Goal: Check status: Check status

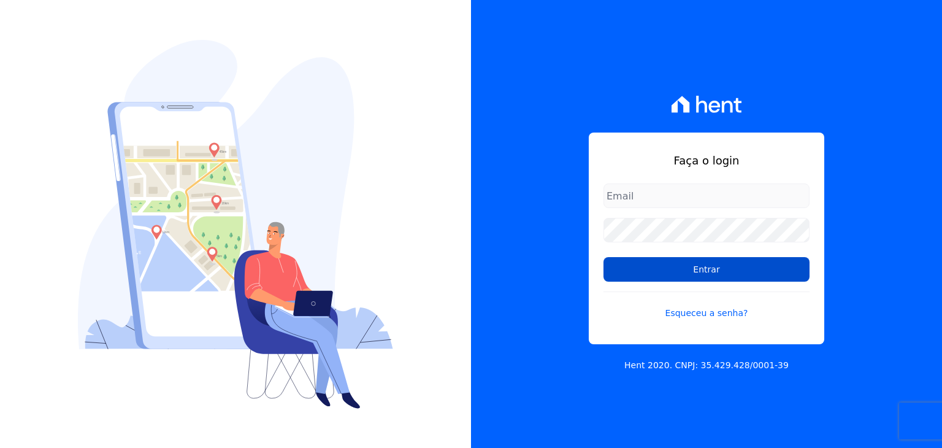
type input "[EMAIL_ADDRESS][DOMAIN_NAME]"
click at [690, 276] on input "Entrar" at bounding box center [707, 269] width 206 height 25
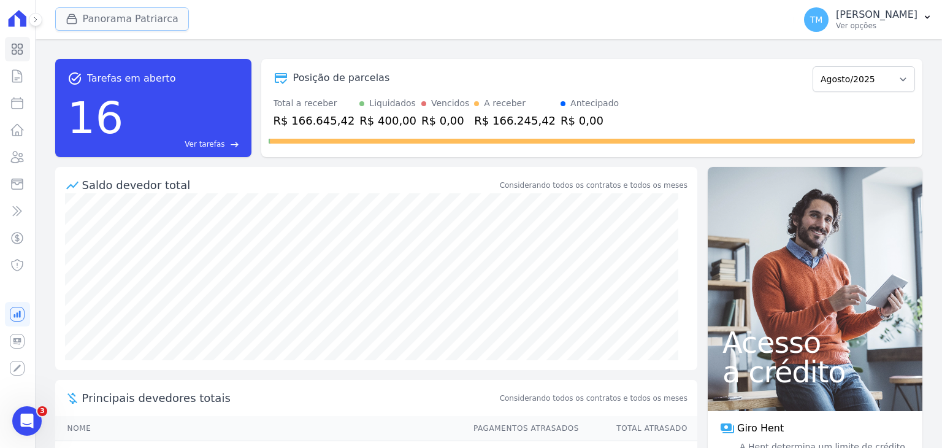
click at [165, 20] on button "Panorama Patriarca" at bounding box center [122, 18] width 134 height 23
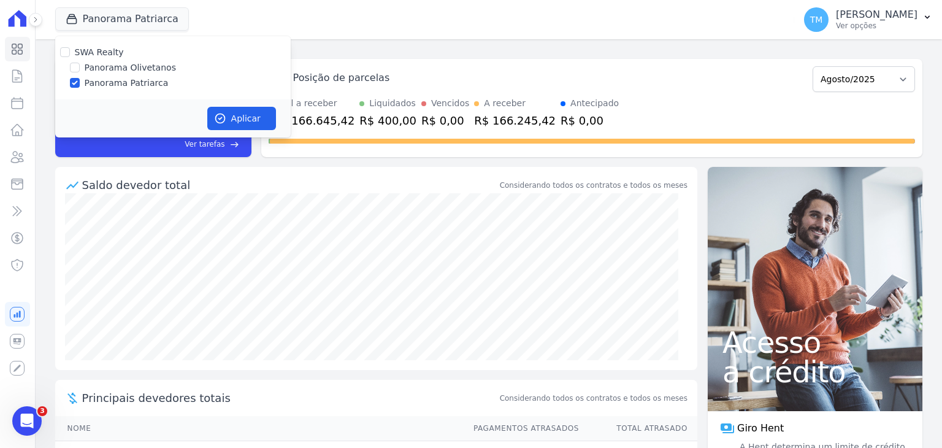
click at [147, 67] on label "Panorama Olivetanos" at bounding box center [130, 67] width 91 height 13
click at [80, 67] on input "Panorama Olivetanos" at bounding box center [75, 68] width 10 height 10
checkbox input "true"
click at [136, 89] on label "Panorama Patriarca" at bounding box center [127, 83] width 84 height 13
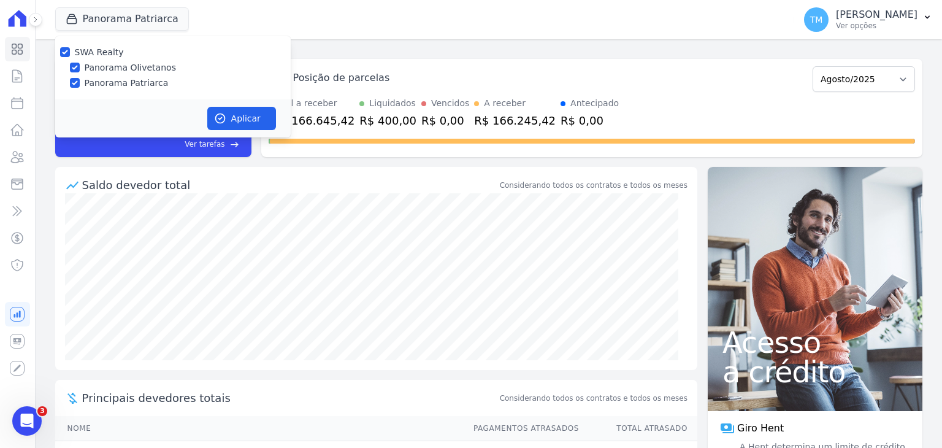
click at [80, 88] on input "Panorama Patriarca" at bounding box center [75, 83] width 10 height 10
checkbox input "false"
click at [216, 116] on icon "button" at bounding box center [219, 118] width 9 height 9
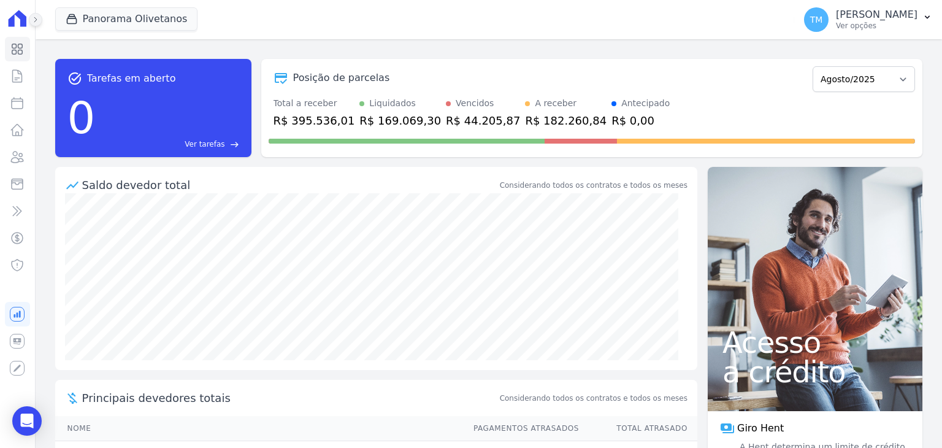
click at [36, 20] on icon at bounding box center [35, 19] width 7 height 7
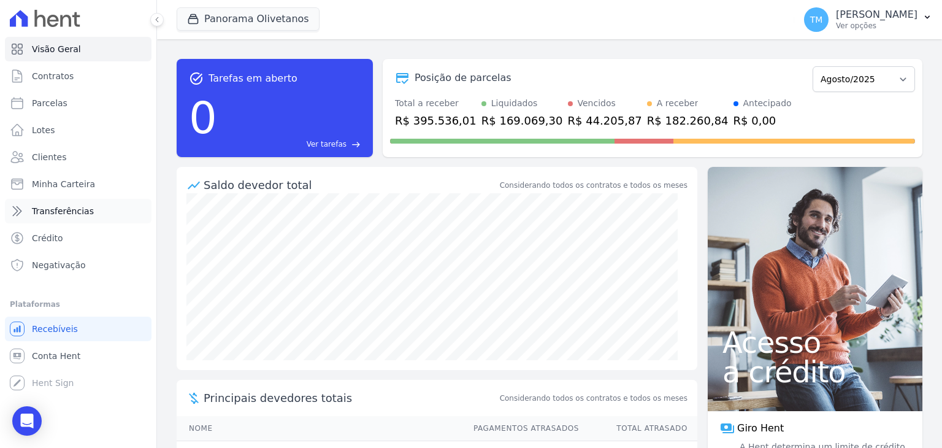
click at [71, 220] on link "Transferências" at bounding box center [78, 211] width 147 height 25
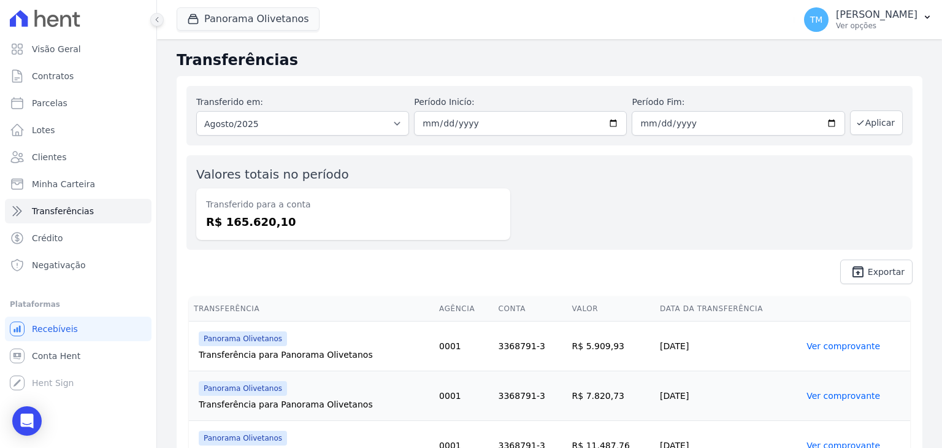
click at [158, 20] on icon at bounding box center [156, 19] width 7 height 7
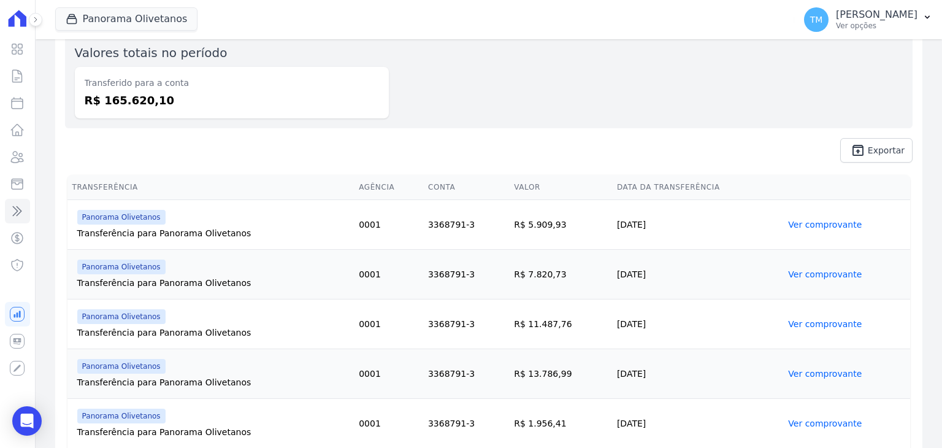
scroll to position [123, 0]
click at [834, 226] on link "Ver comprovante" at bounding box center [825, 223] width 74 height 10
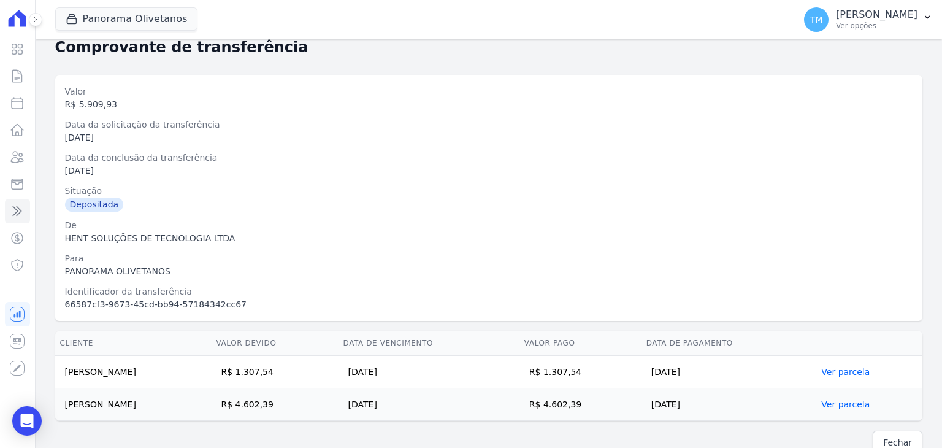
scroll to position [46, 0]
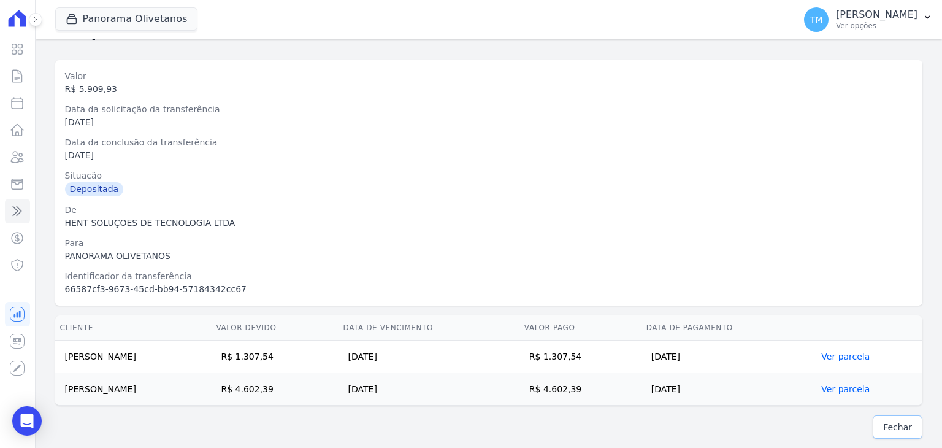
click at [884, 430] on span "Fechar" at bounding box center [898, 427] width 29 height 12
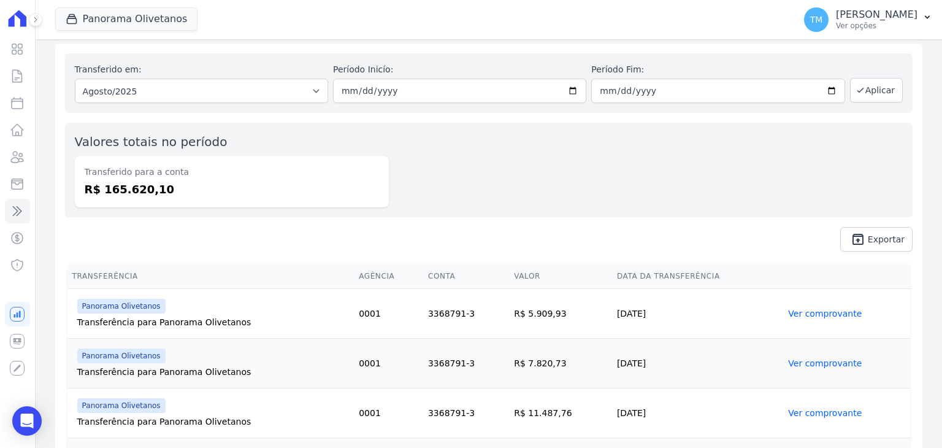
scroll to position [61, 0]
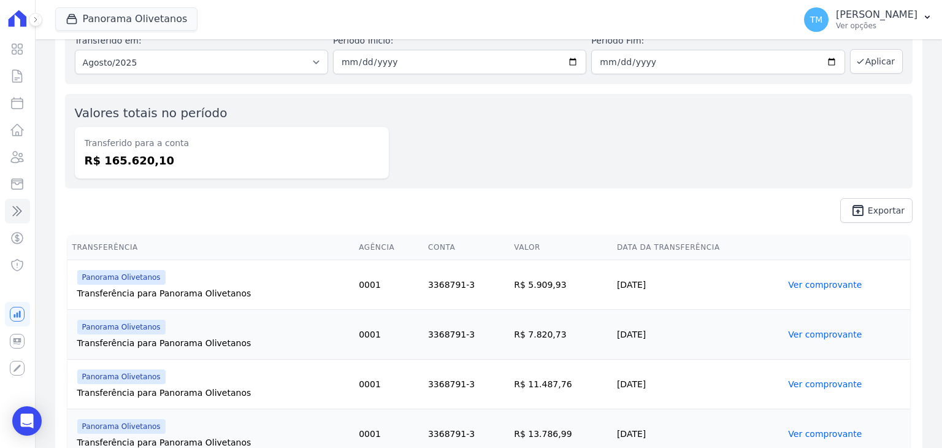
click at [790, 337] on link "Ver comprovante" at bounding box center [825, 335] width 74 height 10
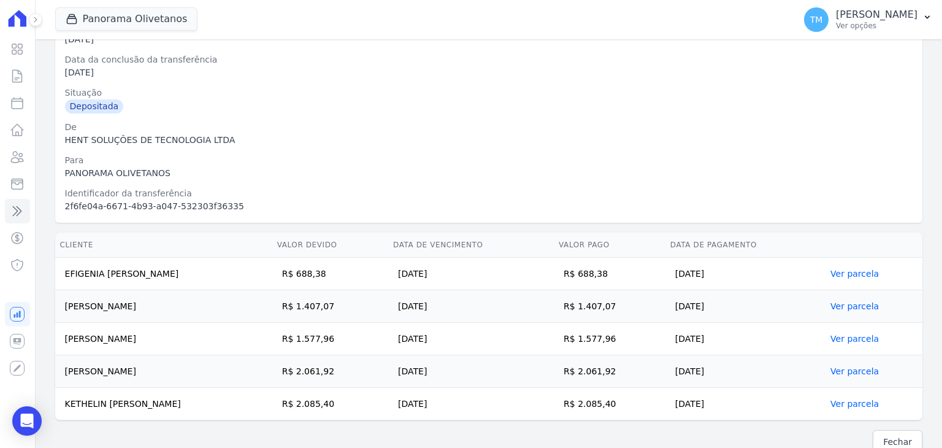
scroll to position [143, 0]
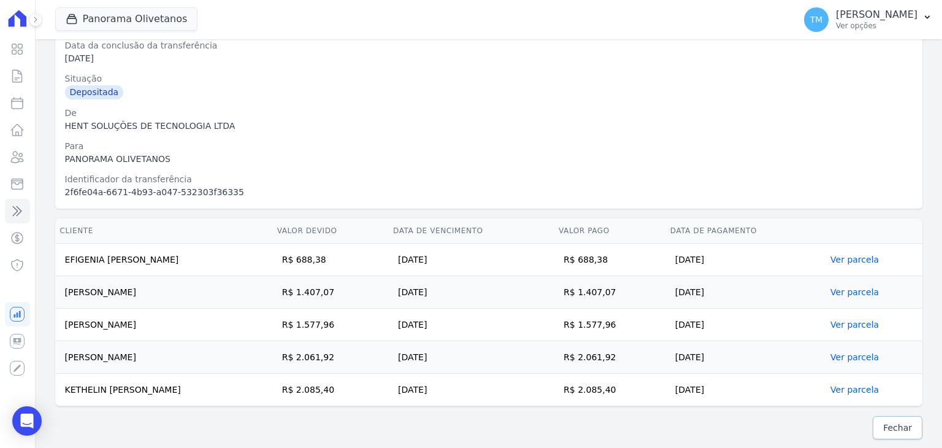
click at [892, 431] on span "Fechar" at bounding box center [898, 428] width 29 height 12
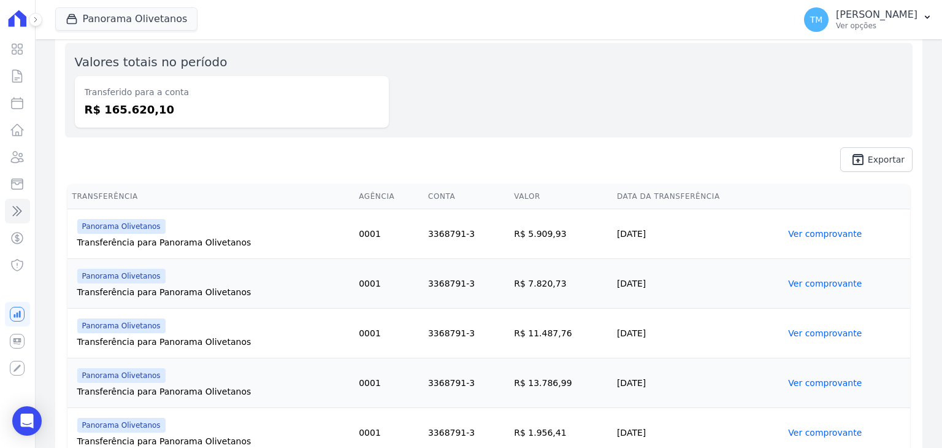
scroll to position [123, 0]
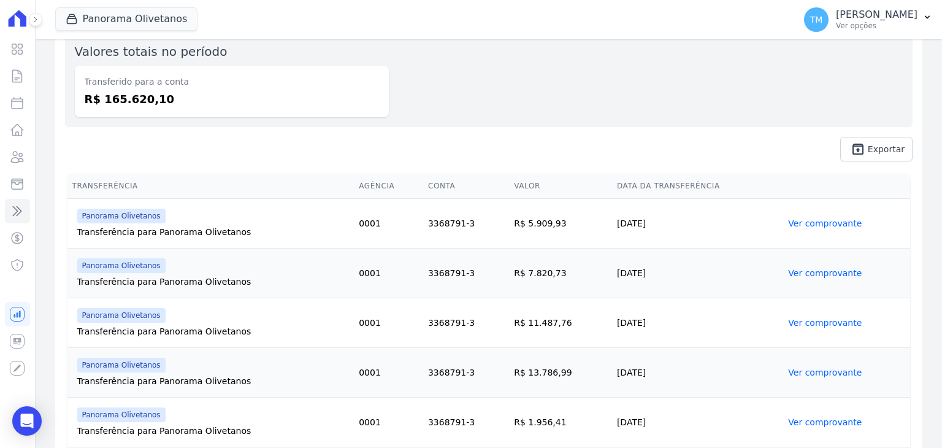
click at [817, 326] on link "Ver comprovante" at bounding box center [825, 323] width 74 height 10
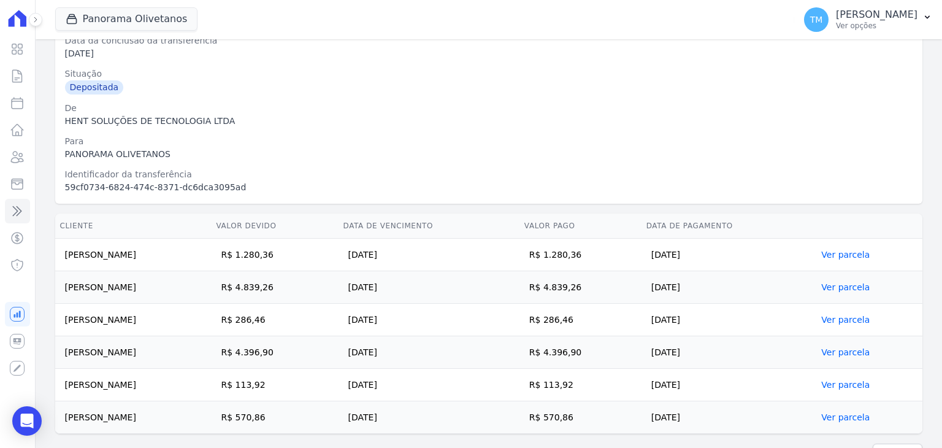
scroll to position [175, 0]
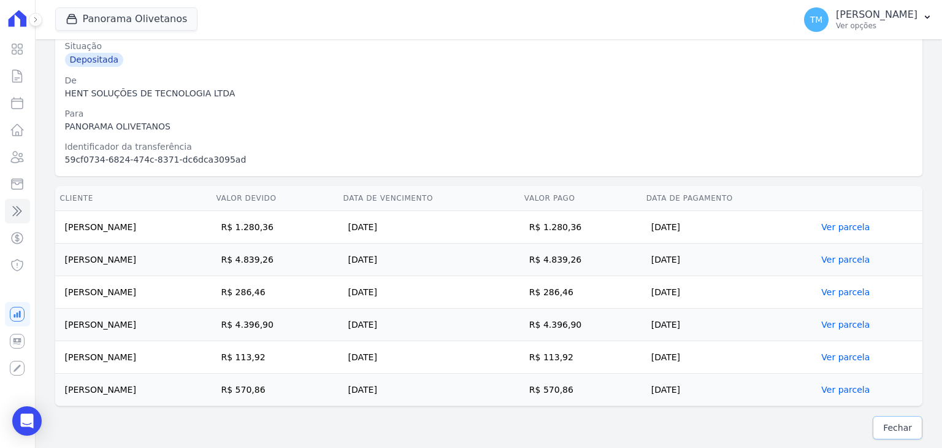
click at [890, 431] on span "Fechar" at bounding box center [898, 428] width 29 height 12
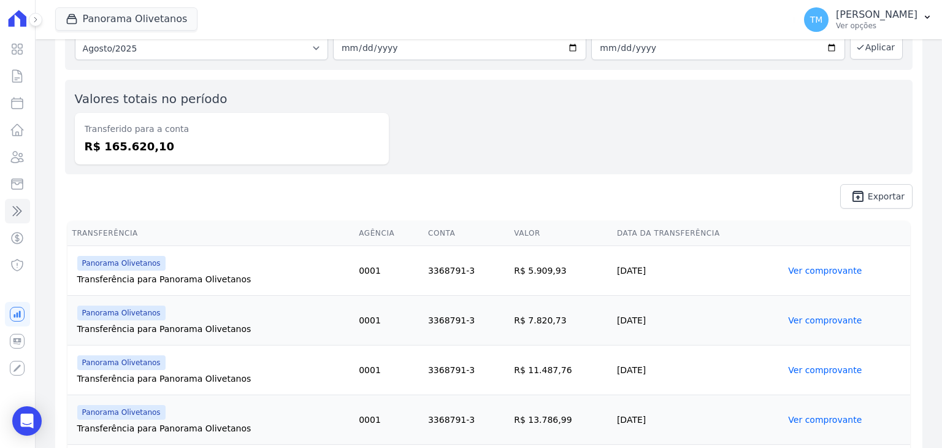
scroll to position [123, 0]
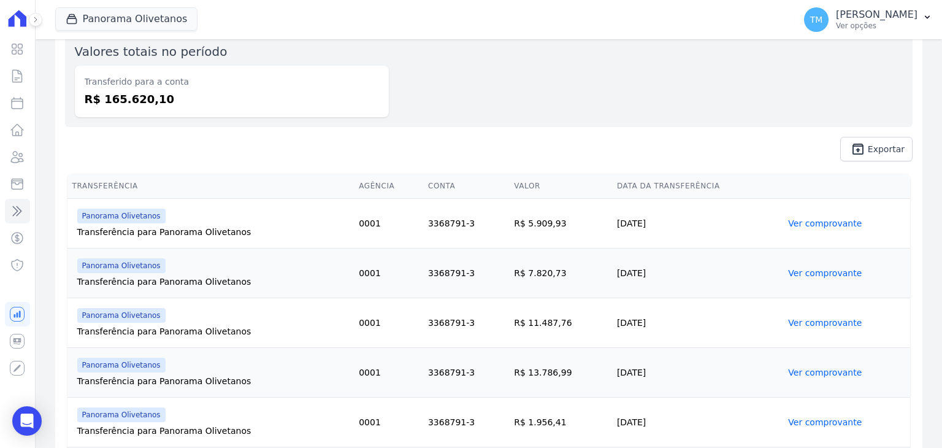
click at [812, 373] on link "Ver comprovante" at bounding box center [825, 373] width 74 height 10
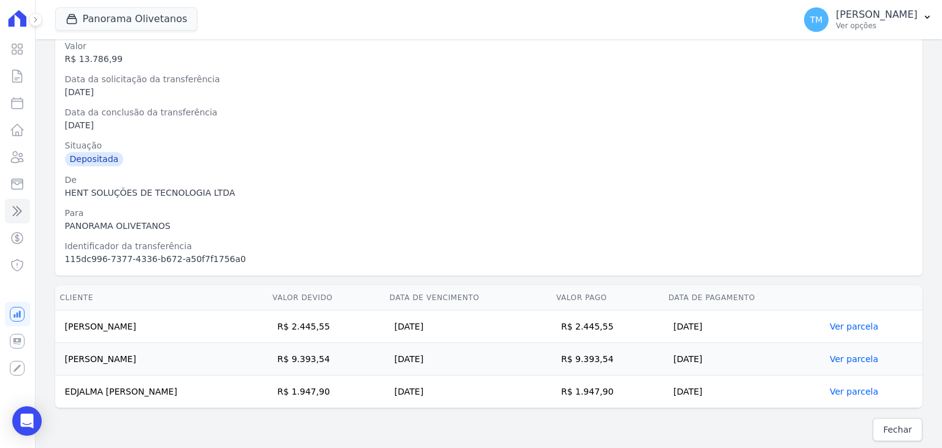
scroll to position [79, 0]
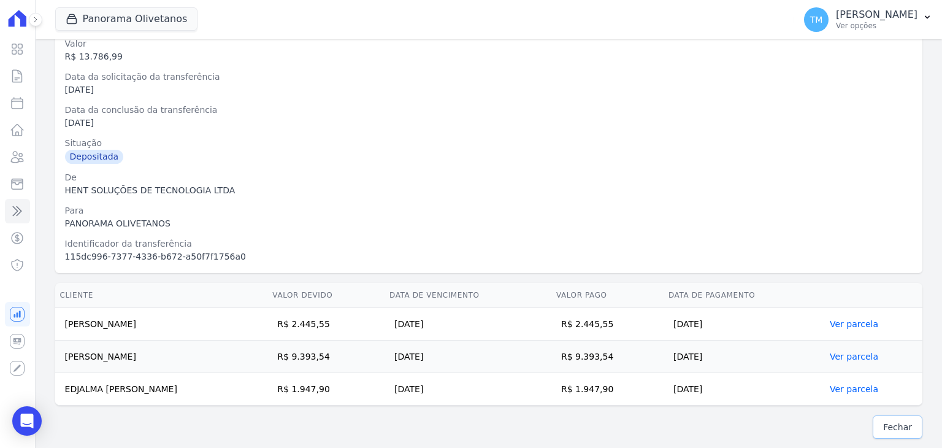
click at [886, 431] on span "Fechar" at bounding box center [898, 427] width 29 height 12
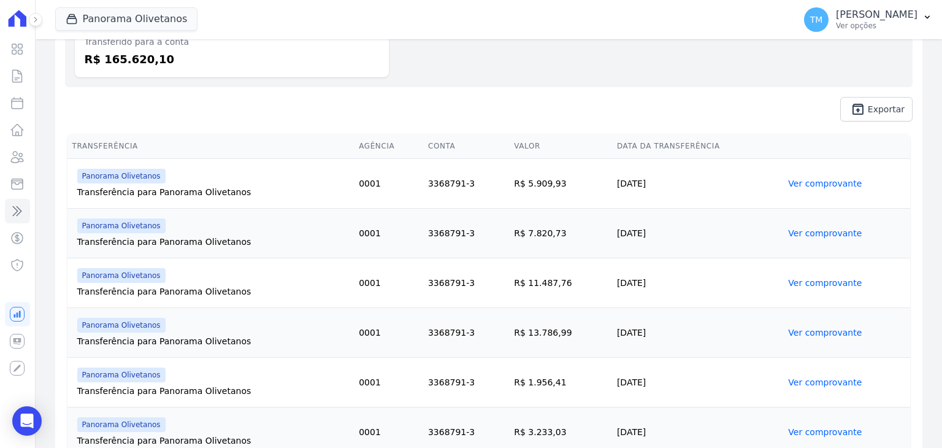
scroll to position [184, 0]
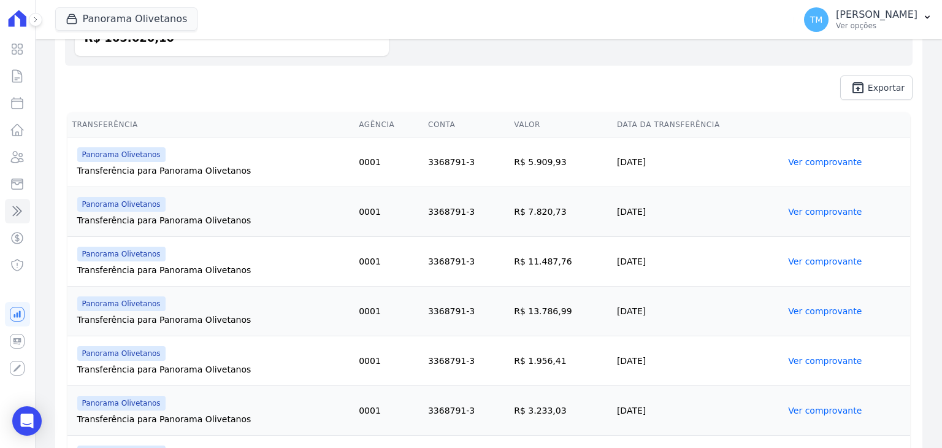
click at [791, 361] on link "Ver comprovante" at bounding box center [825, 361] width 74 height 10
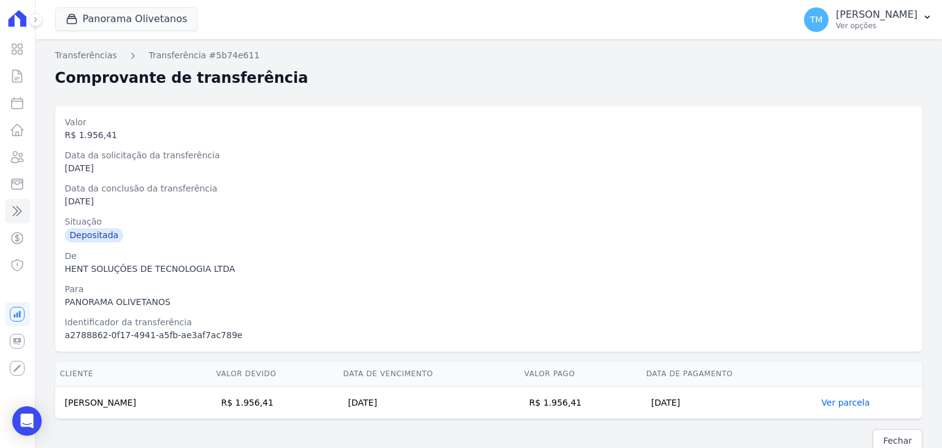
scroll to position [13, 0]
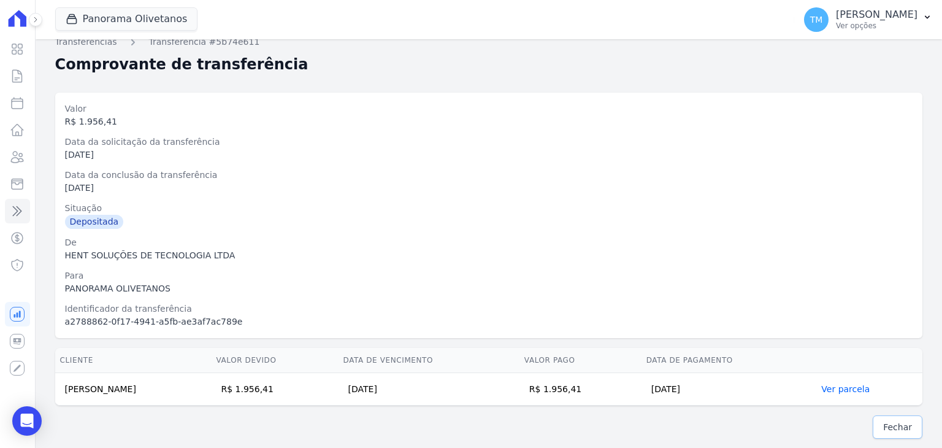
click at [895, 425] on span "Fechar" at bounding box center [898, 427] width 29 height 12
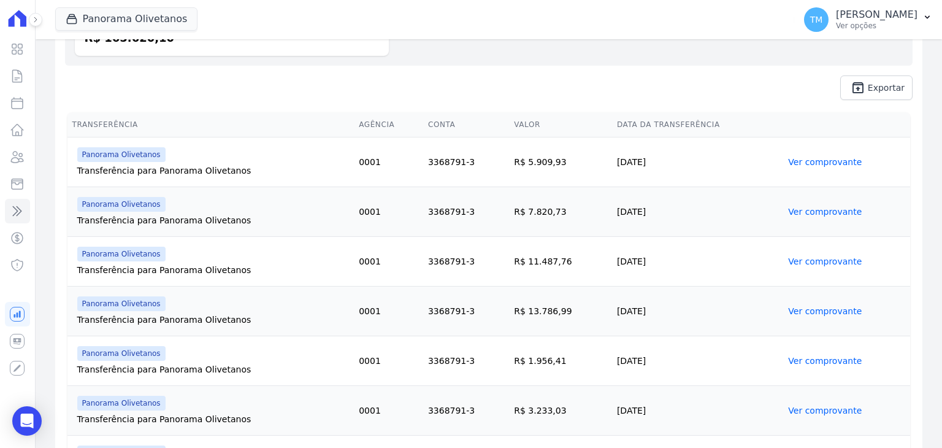
scroll to position [245, 0]
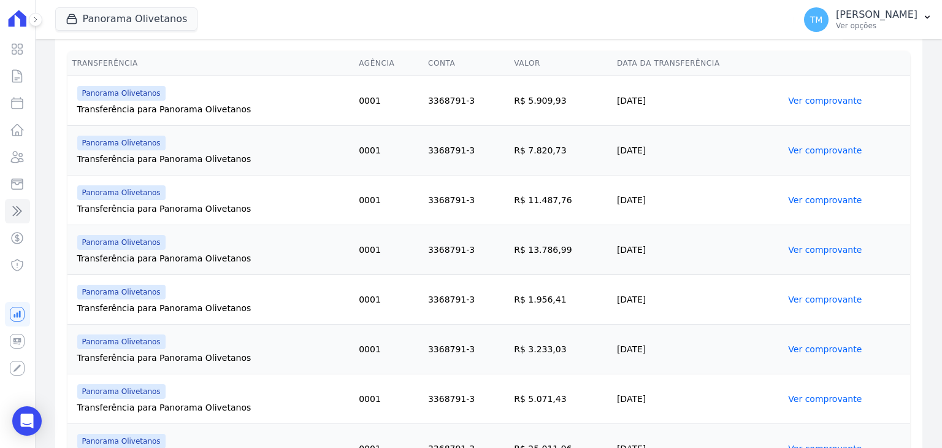
click at [820, 352] on link "Ver comprovante" at bounding box center [825, 349] width 74 height 10
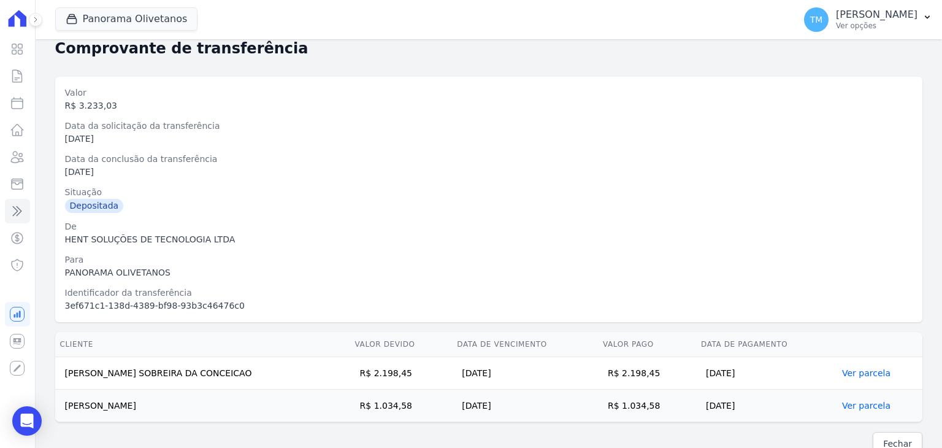
scroll to position [46, 0]
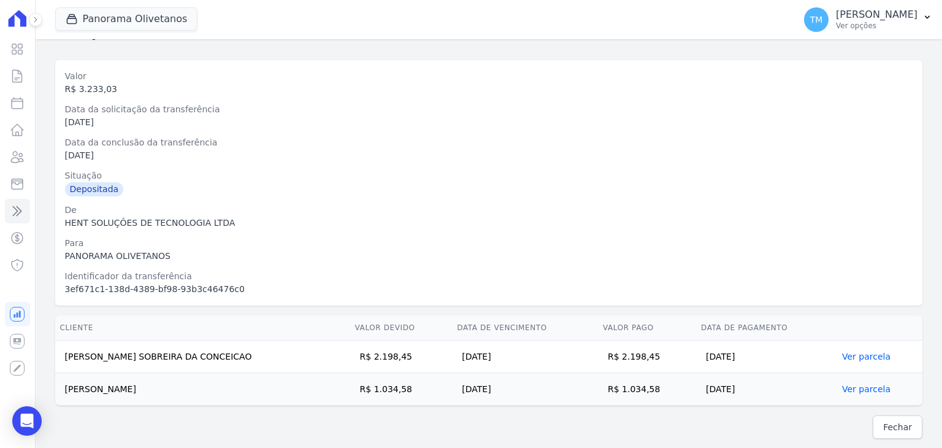
click at [866, 426] on div "Fechar" at bounding box center [489, 426] width 868 height 23
click at [886, 426] on span "Fechar" at bounding box center [898, 427] width 29 height 12
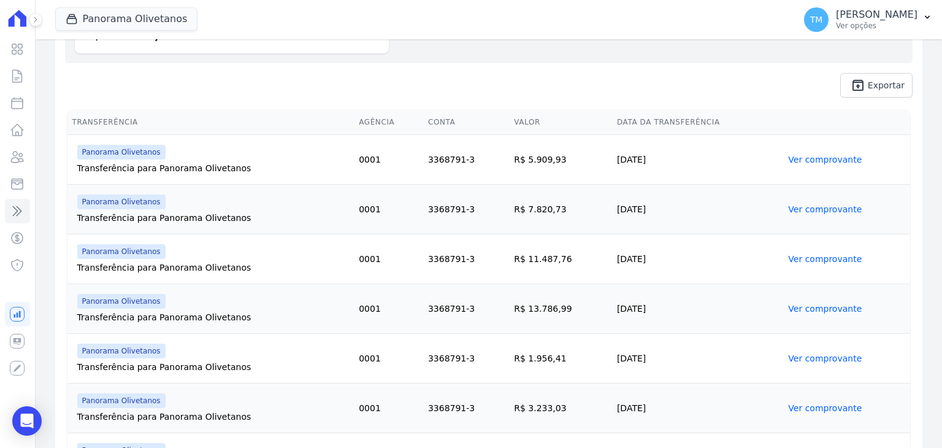
scroll to position [245, 0]
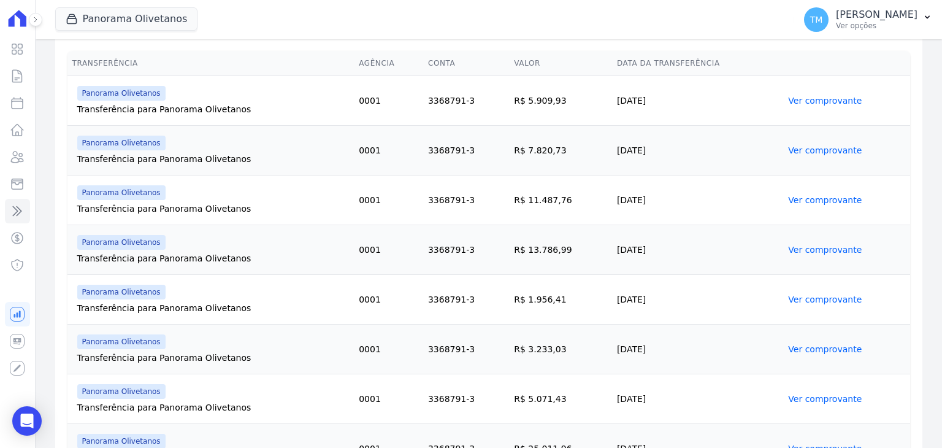
click at [801, 401] on link "Ver comprovante" at bounding box center [825, 399] width 74 height 10
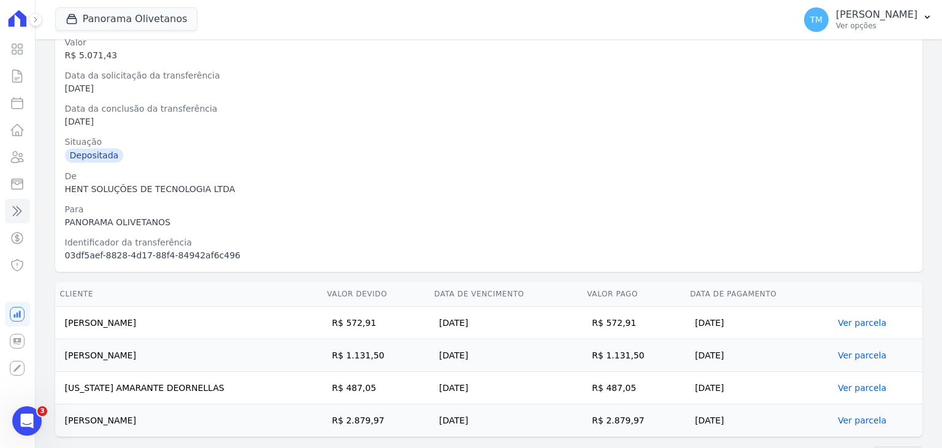
scroll to position [110, 0]
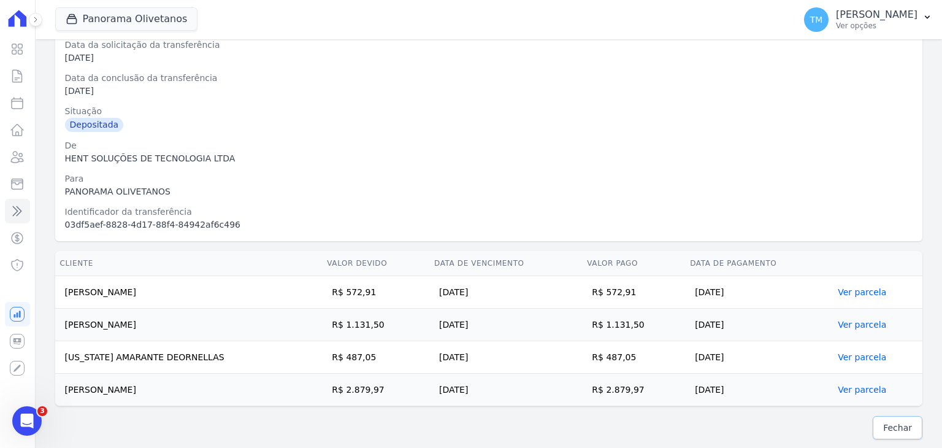
click at [895, 423] on span "Fechar" at bounding box center [898, 428] width 29 height 12
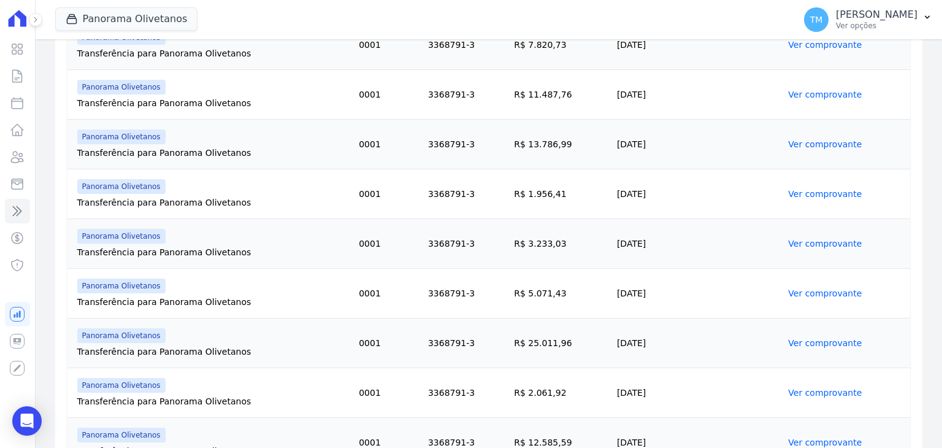
scroll to position [368, 0]
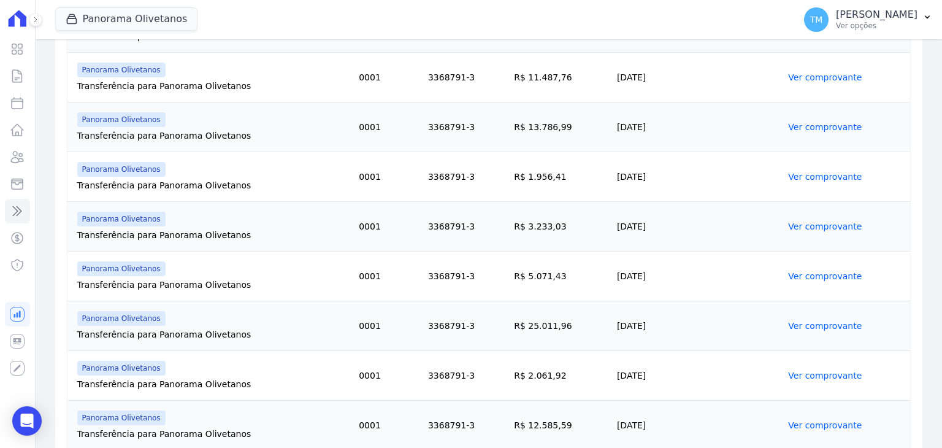
click at [810, 331] on td "Ver comprovante" at bounding box center [847, 326] width 127 height 50
click at [810, 330] on link "Ver comprovante" at bounding box center [825, 326] width 74 height 10
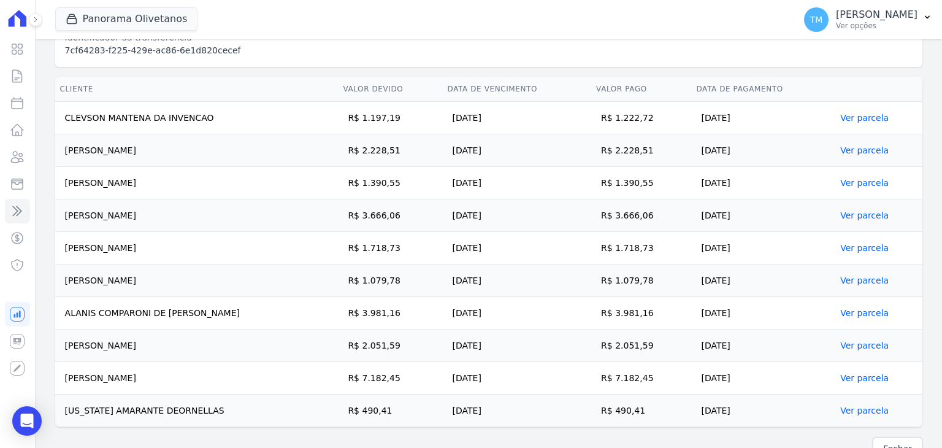
scroll to position [305, 0]
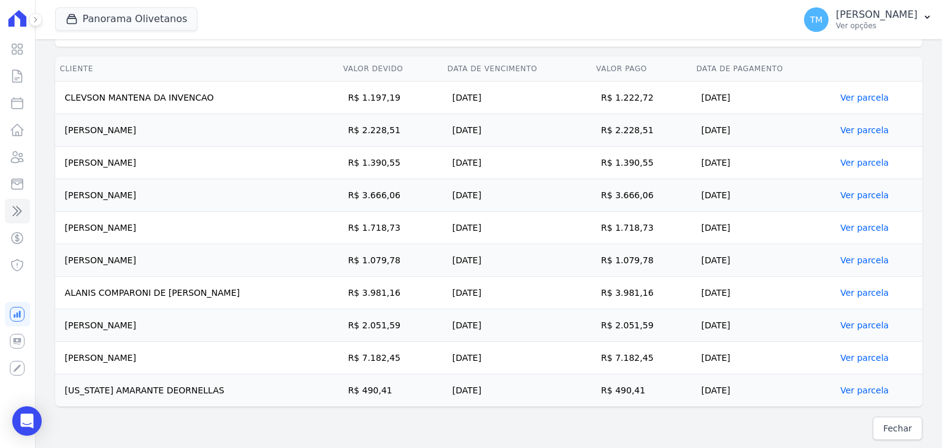
drag, startPoint x: 64, startPoint y: 323, endPoint x: 690, endPoint y: 330, distance: 626.5
click at [690, 330] on tr "[PERSON_NAME] R$ 2.051,59 [DATE] R$ 2.051,59 [DATE] Ver parcela" at bounding box center [489, 325] width 868 height 33
drag, startPoint x: 64, startPoint y: 358, endPoint x: 684, endPoint y: 361, distance: 620.4
click at [684, 361] on tr "[PERSON_NAME] R$ 7.182,45 [DATE] R$ 7.182,45 [DATE] Ver parcela" at bounding box center [489, 358] width 868 height 33
drag, startPoint x: 66, startPoint y: 388, endPoint x: 644, endPoint y: 383, distance: 578.6
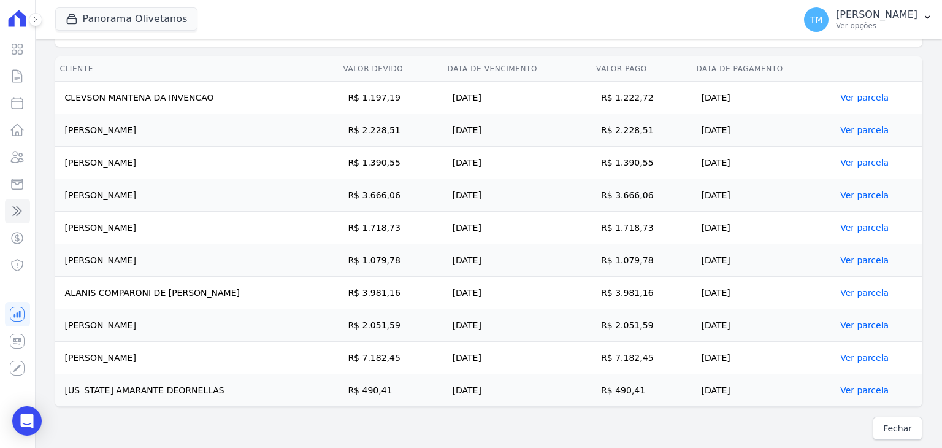
click at [644, 383] on tr "[US_STATE] AMARANTE DEORNELLAS R$ 490,41 [DATE] R$ 490,41 [DATE] Ver parcela" at bounding box center [489, 390] width 868 height 33
click at [895, 427] on span "Fechar" at bounding box center [898, 428] width 29 height 12
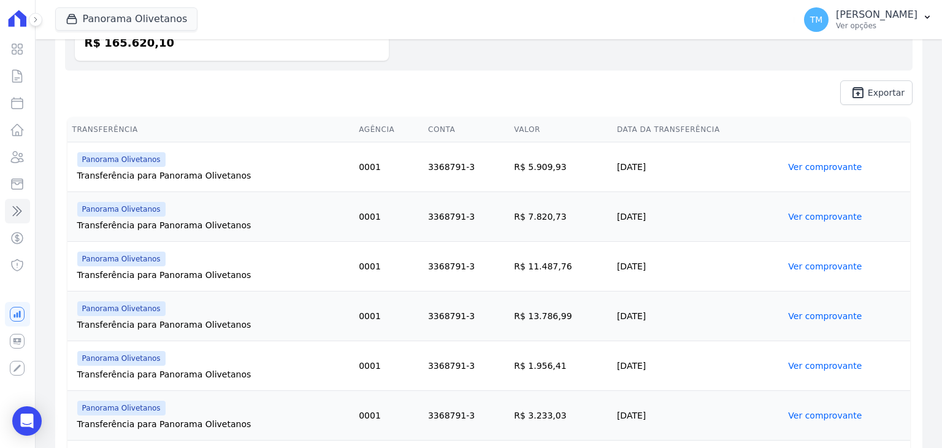
scroll to position [184, 0]
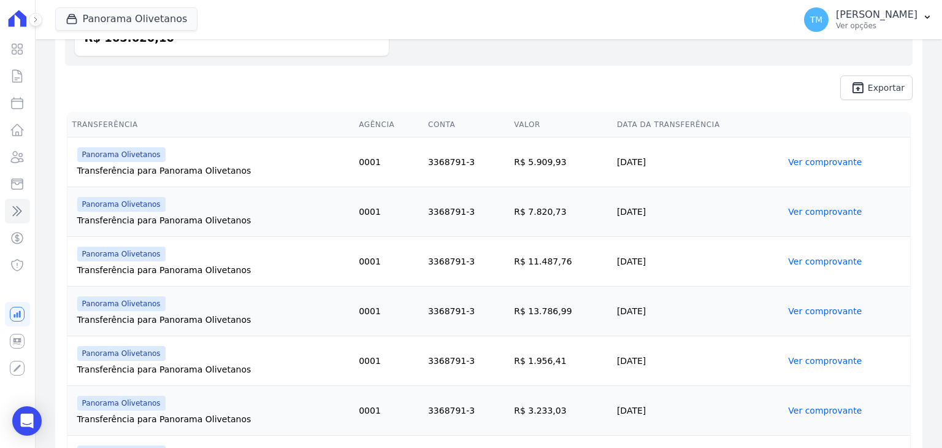
click at [742, 357] on td "[DATE]" at bounding box center [697, 361] width 171 height 50
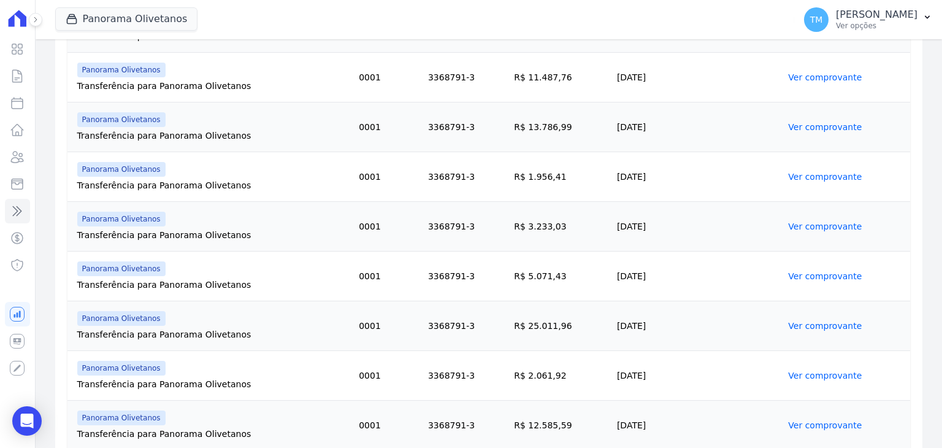
click at [798, 374] on link "Ver comprovante" at bounding box center [825, 376] width 74 height 10
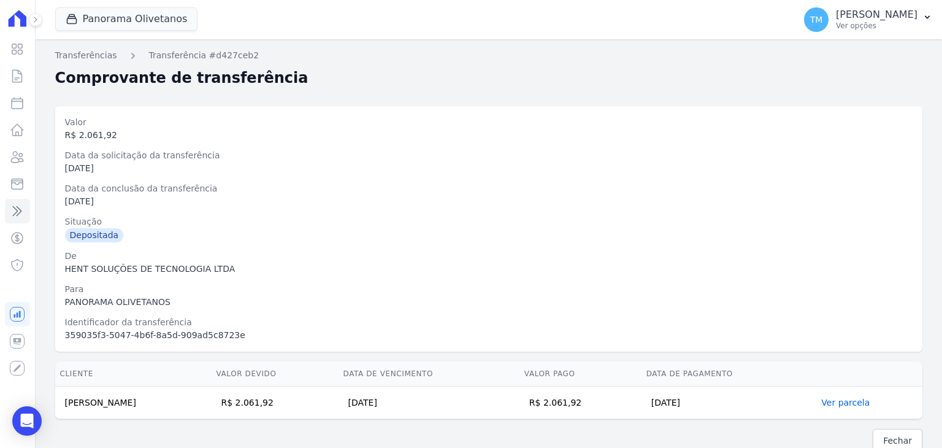
scroll to position [13, 0]
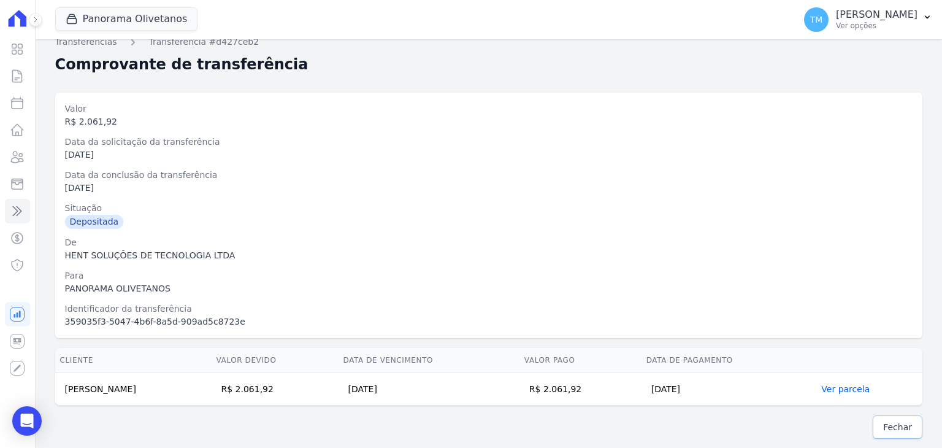
click at [884, 424] on span "Fechar" at bounding box center [898, 427] width 29 height 12
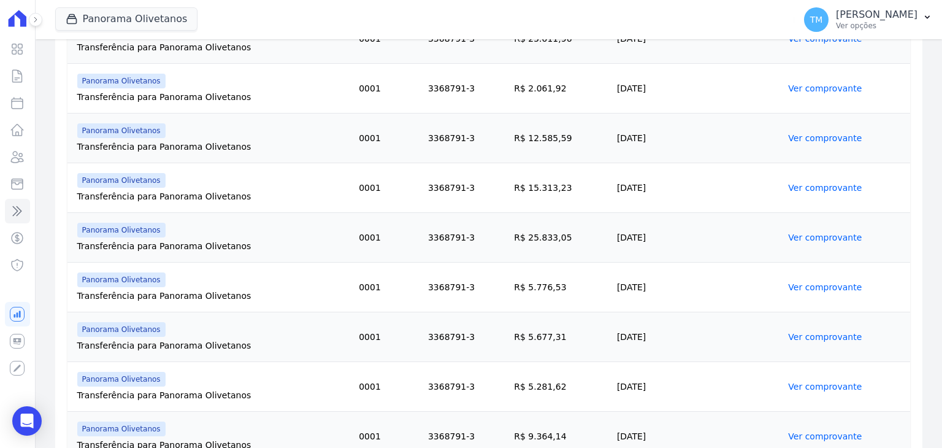
scroll to position [675, 0]
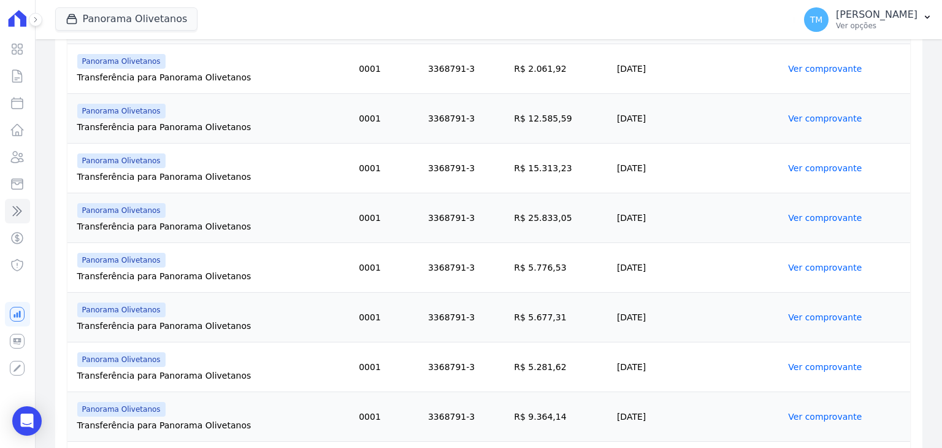
click at [793, 122] on link "Ver comprovante" at bounding box center [825, 119] width 74 height 10
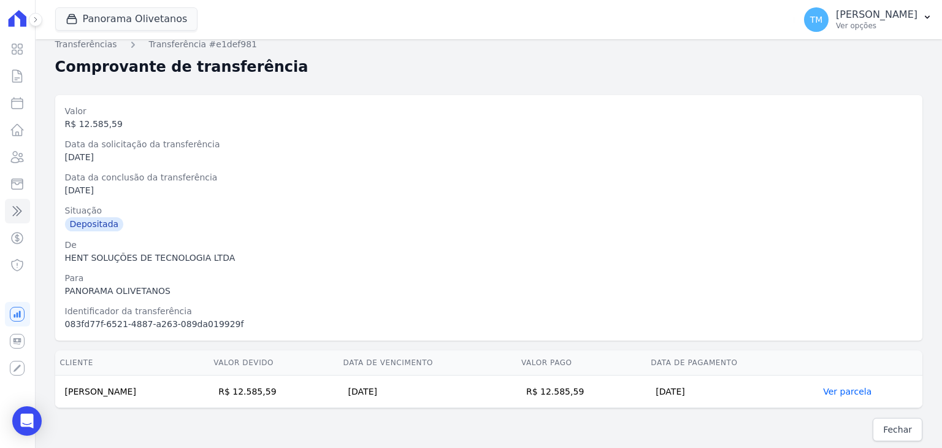
scroll to position [13, 0]
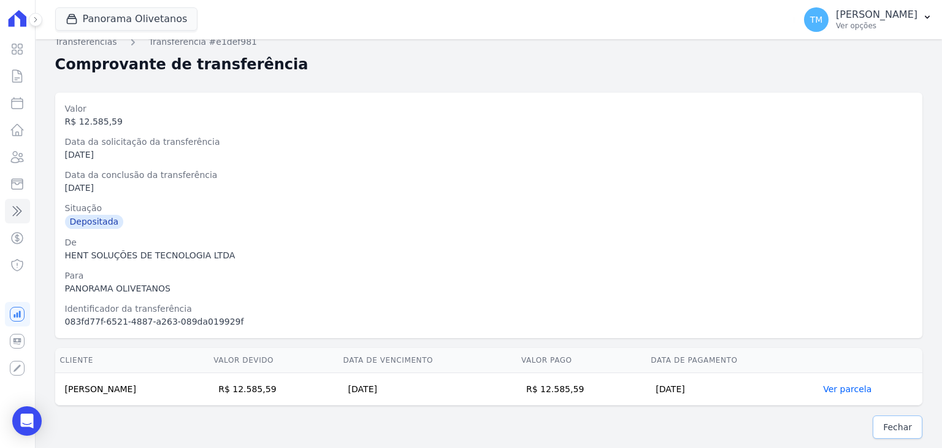
click at [890, 424] on span "Fechar" at bounding box center [898, 427] width 29 height 12
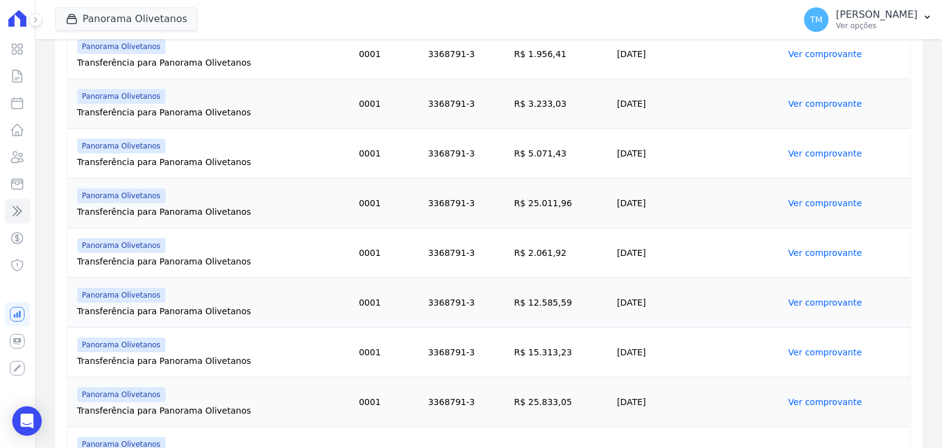
scroll to position [552, 0]
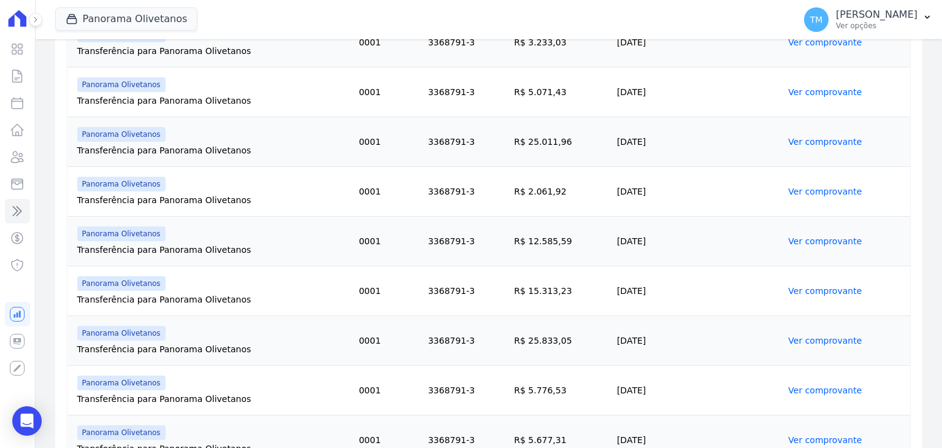
click at [805, 291] on link "Ver comprovante" at bounding box center [825, 291] width 74 height 10
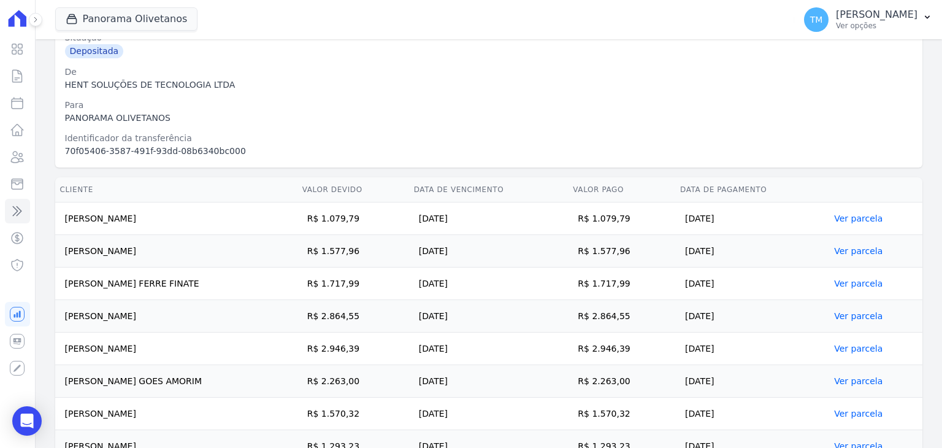
scroll to position [241, 0]
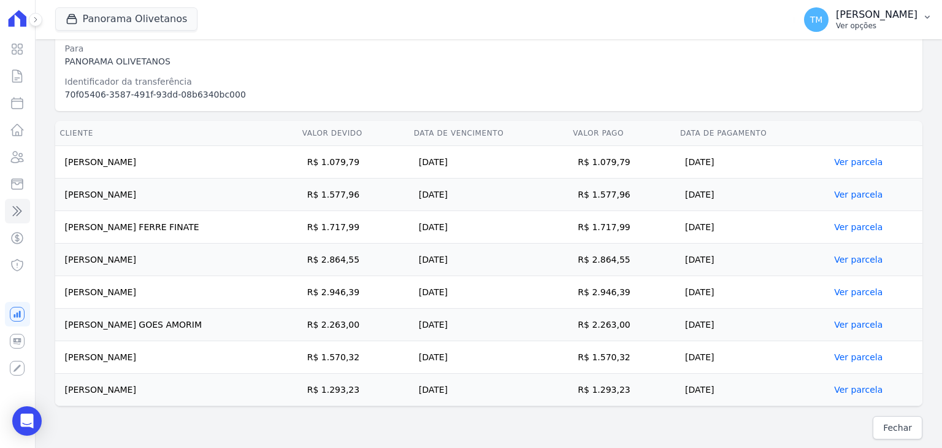
click at [912, 10] on p "[PERSON_NAME]" at bounding box center [877, 15] width 82 height 12
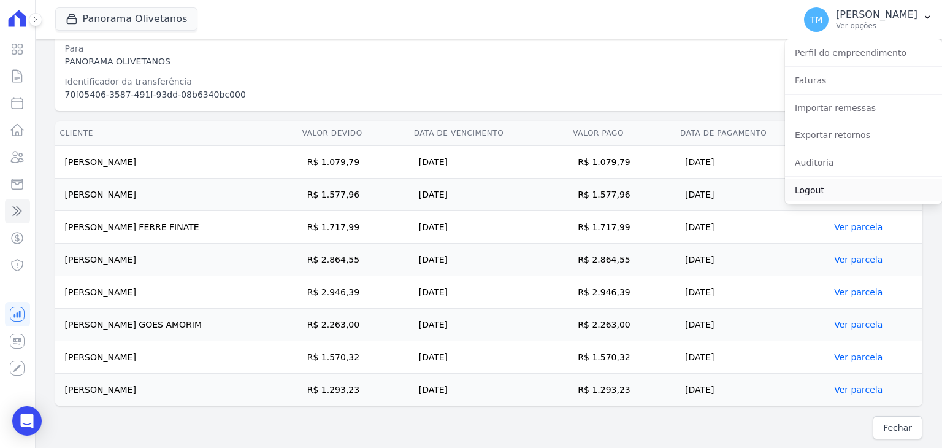
click at [801, 187] on link "Logout" at bounding box center [863, 190] width 157 height 22
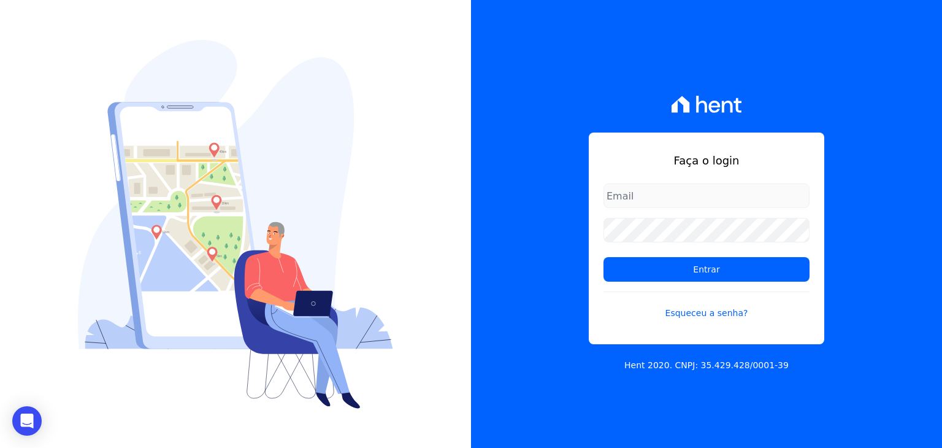
type input "[EMAIL_ADDRESS][DOMAIN_NAME]"
